Goal: Information Seeking & Learning: Learn about a topic

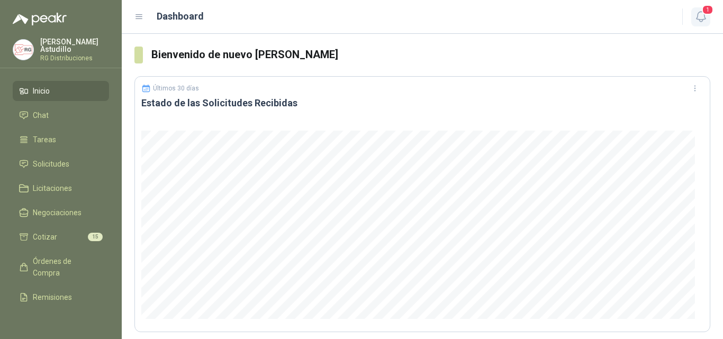
click at [703, 14] on span "1" at bounding box center [708, 10] width 12 height 10
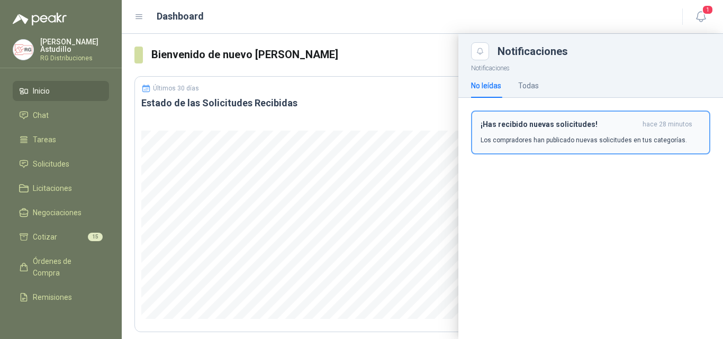
click at [602, 139] on p "Los compradores han publicado nuevas solicitudes en tus categorías." at bounding box center [584, 140] width 206 height 10
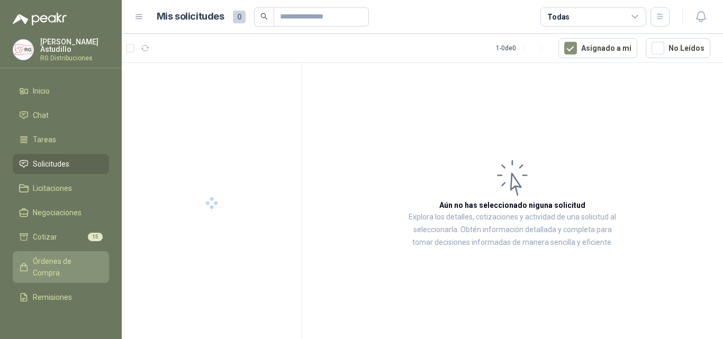
click at [51, 260] on span "Órdenes de Compra" at bounding box center [66, 267] width 66 height 23
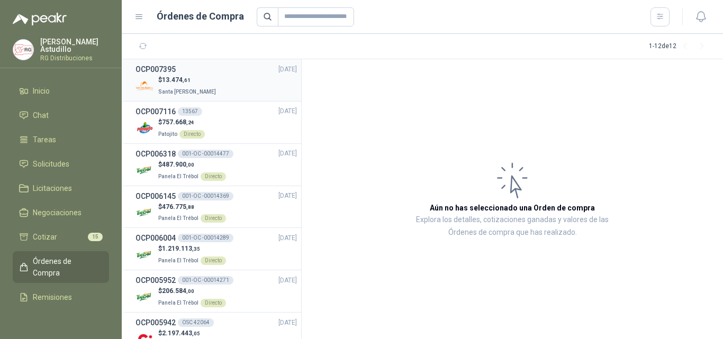
click at [221, 83] on div "$ 13.474 ,61 Santa [PERSON_NAME]" at bounding box center [215, 86] width 161 height 22
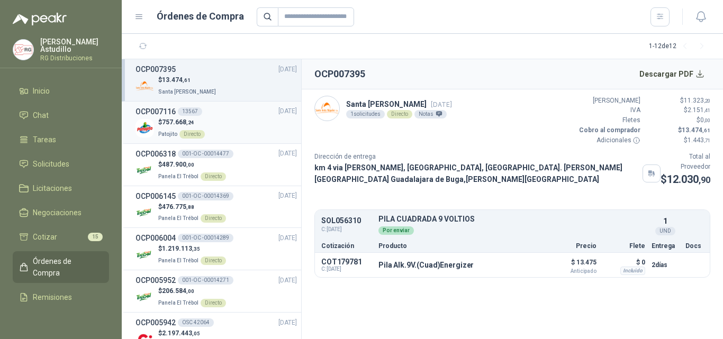
click at [229, 133] on div "$ 757.668 ,24 Patojito Directo" at bounding box center [215, 128] width 161 height 22
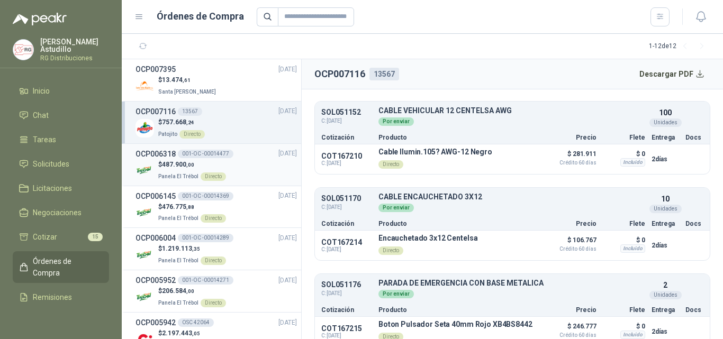
scroll to position [87, 0]
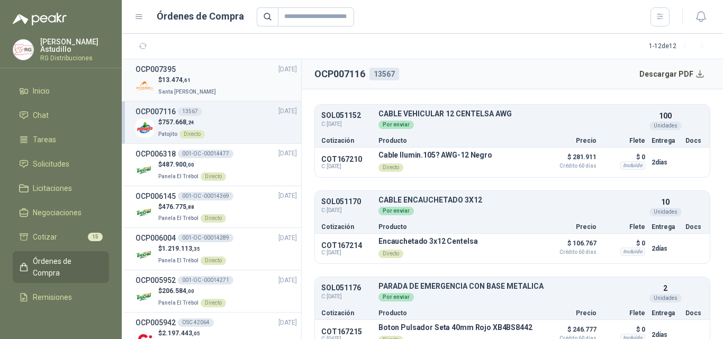
click at [256, 68] on div "OCP007395 [DATE]" at bounding box center [215, 70] width 161 height 12
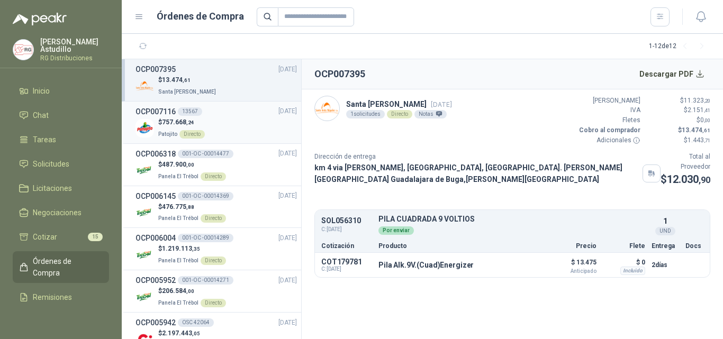
click at [248, 123] on div "$ 757.668 ,24 Patojito Directo" at bounding box center [215, 128] width 161 height 22
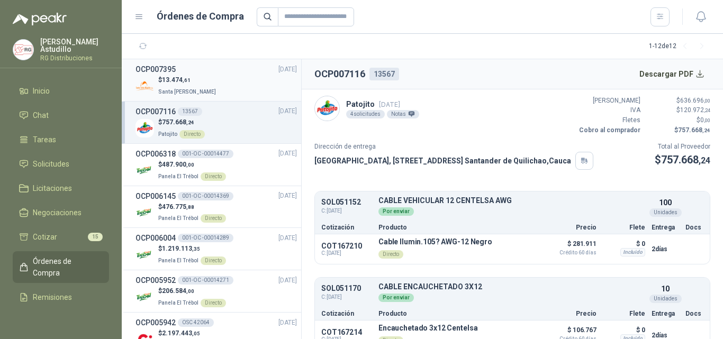
click at [240, 85] on div "$ 13.474 ,61 Santa [PERSON_NAME]" at bounding box center [215, 86] width 161 height 22
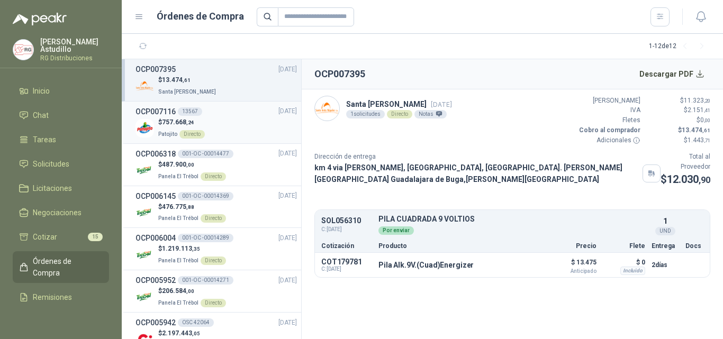
click at [243, 130] on div "$ 757.668 ,24 Patojito Directo" at bounding box center [215, 128] width 161 height 22
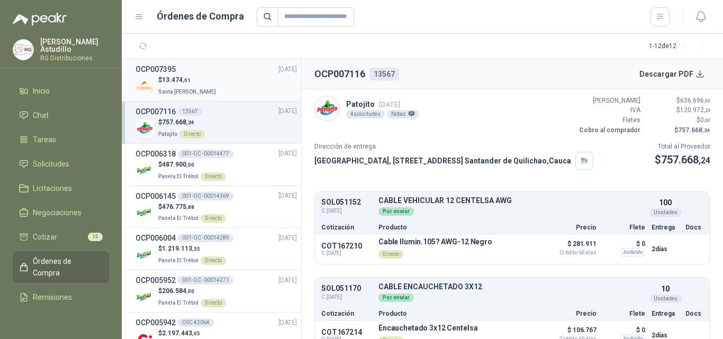
click at [224, 92] on div "$ 13.474 ,61 Santa [PERSON_NAME]" at bounding box center [215, 86] width 161 height 22
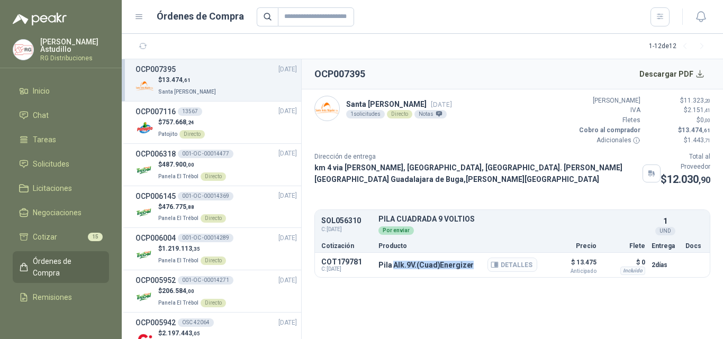
drag, startPoint x: 402, startPoint y: 283, endPoint x: 492, endPoint y: 280, distance: 90.0
click at [474, 269] on div "Pila Alk.9V.(Cuad)Energizer Detalles" at bounding box center [425, 265] width 95 height 8
drag, startPoint x: 474, startPoint y: 328, endPoint x: 436, endPoint y: 277, distance: 63.1
click at [473, 327] on section "OCP007395 Descargar PDF Santa [PERSON_NAME] [DATE] 1 solicitudes Directo Notas …" at bounding box center [512, 199] width 421 height 280
drag, startPoint x: 375, startPoint y: 264, endPoint x: 405, endPoint y: 268, distance: 30.5
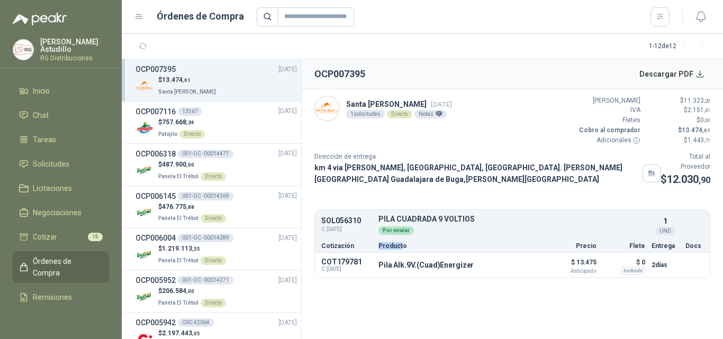
click at [403, 252] on div "Cotización Producto Precio Flete Entrega Docs" at bounding box center [512, 246] width 395 height 14
drag, startPoint x: 382, startPoint y: 285, endPoint x: 467, endPoint y: 282, distance: 85.8
click at [467, 269] on p "Pila Alk.9V.(Cuad)Energizer" at bounding box center [425, 265] width 95 height 8
click at [484, 333] on section "OCP007395 Descargar PDF Santa [PERSON_NAME] [DATE] 1 solicitudes Directo Notas …" at bounding box center [512, 199] width 421 height 280
click at [420, 269] on p "Pila Alk.9V.(Cuad)Energizer" at bounding box center [425, 265] width 95 height 8
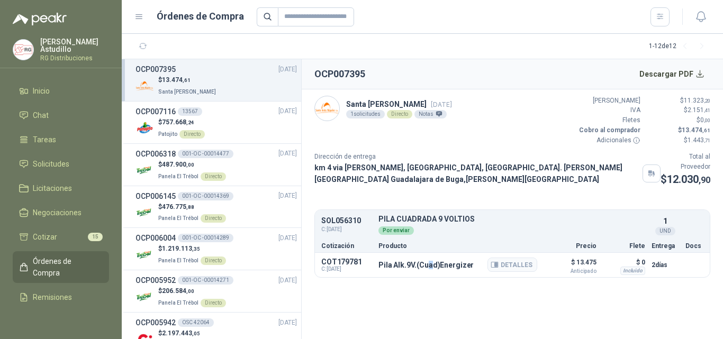
click at [420, 269] on p "Pila Alk.9V.(Cuad)Energizer" at bounding box center [425, 265] width 95 height 8
drag, startPoint x: 420, startPoint y: 282, endPoint x: 427, endPoint y: 288, distance: 9.4
click at [420, 269] on p "Pila Alk.9V.(Cuad)Energizer" at bounding box center [425, 265] width 95 height 8
click at [438, 303] on section "OCP007395 Descargar PDF Santa [PERSON_NAME] [DATE] 1 solicitudes Directo Notas …" at bounding box center [512, 199] width 421 height 280
click at [248, 132] on div "$ 757.668 ,24 Patojito Directo" at bounding box center [215, 128] width 161 height 22
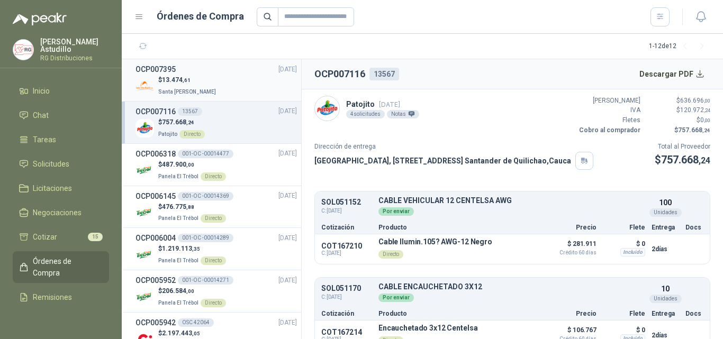
click at [255, 79] on div "$ 13.474 ,61 Santa [PERSON_NAME]" at bounding box center [215, 86] width 161 height 22
